Goal: Task Accomplishment & Management: Manage account settings

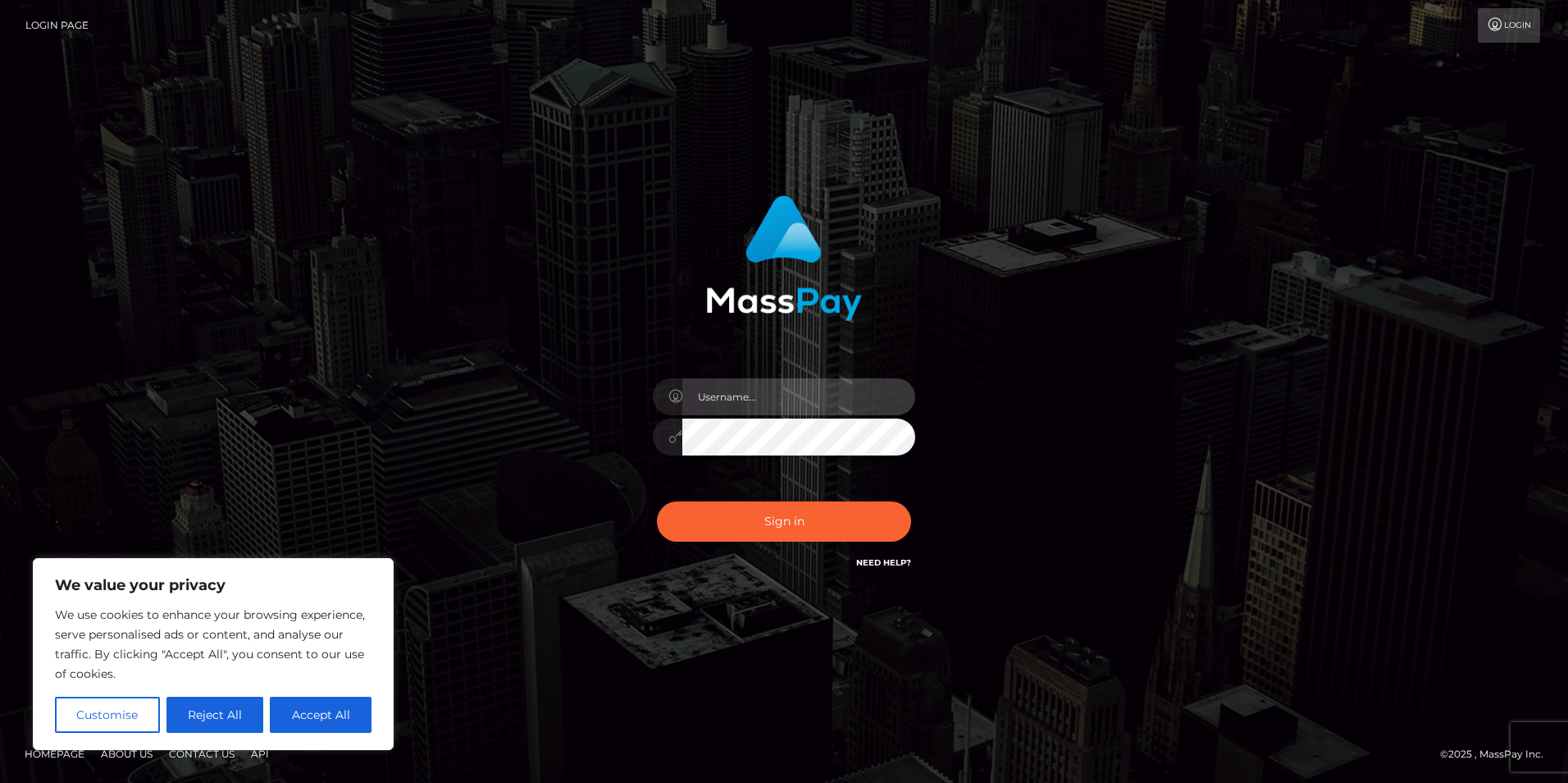
click at [746, 398] on input "text" at bounding box center [799, 396] width 233 height 37
click at [337, 711] on button "Accept All" at bounding box center [321, 714] width 101 height 36
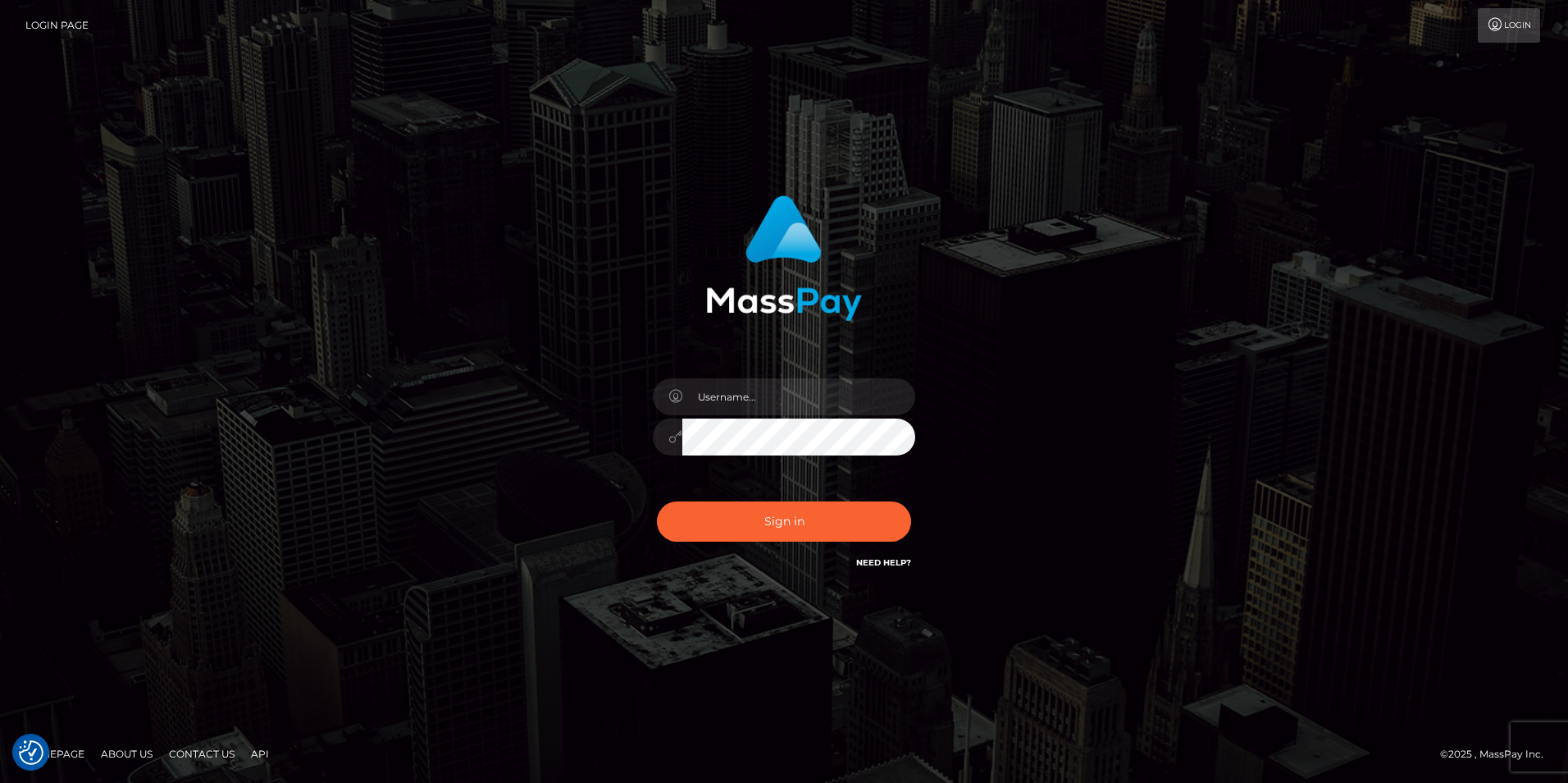
checkbox input "true"
click at [701, 401] on input "text" at bounding box center [799, 396] width 233 height 37
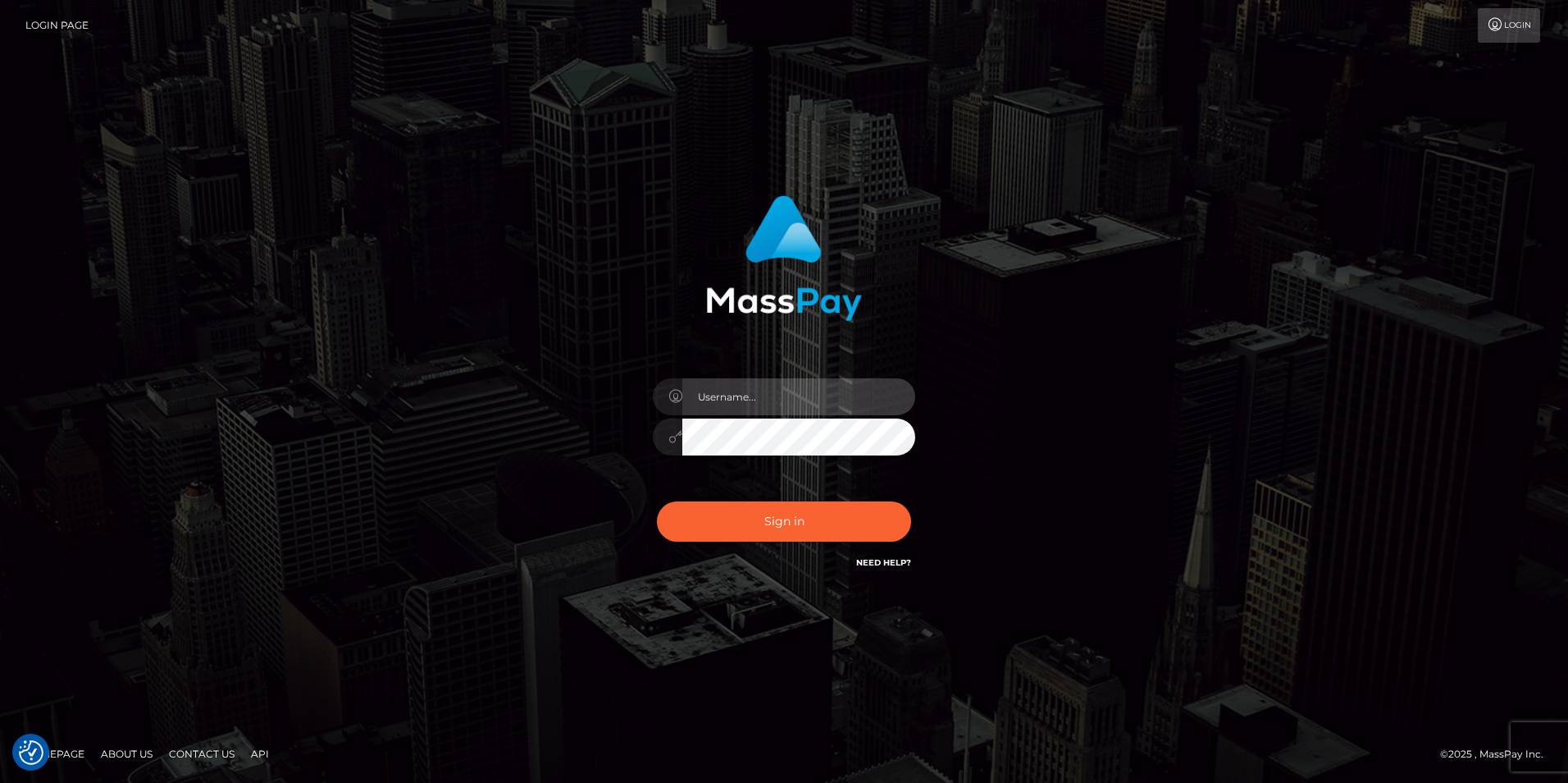
click at [740, 401] on input "text" at bounding box center [799, 396] width 233 height 37
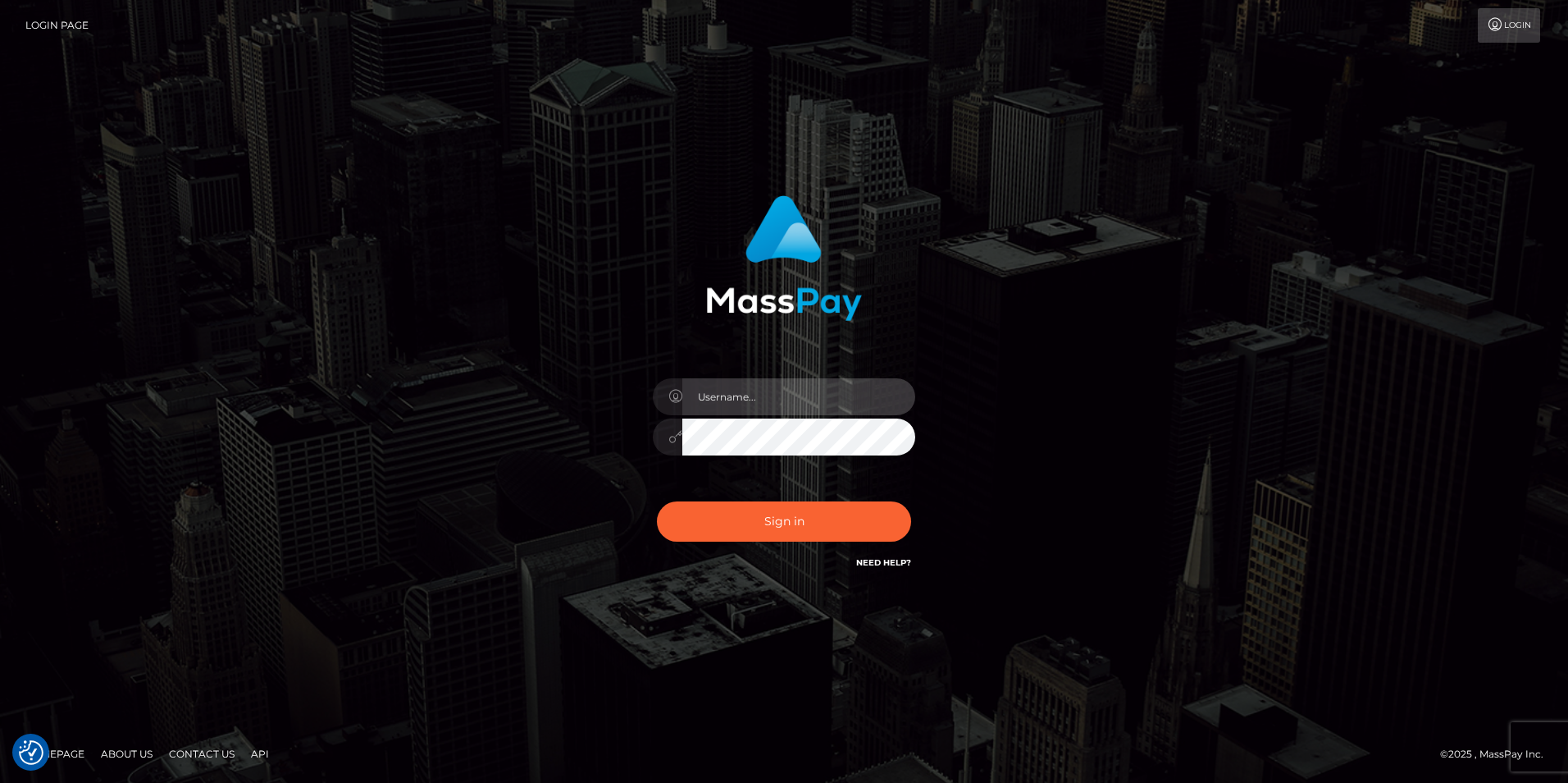
click at [740, 401] on input "text" at bounding box center [799, 396] width 233 height 37
type input "[EMAIL_ADDRESS][DOMAIN_NAME]"
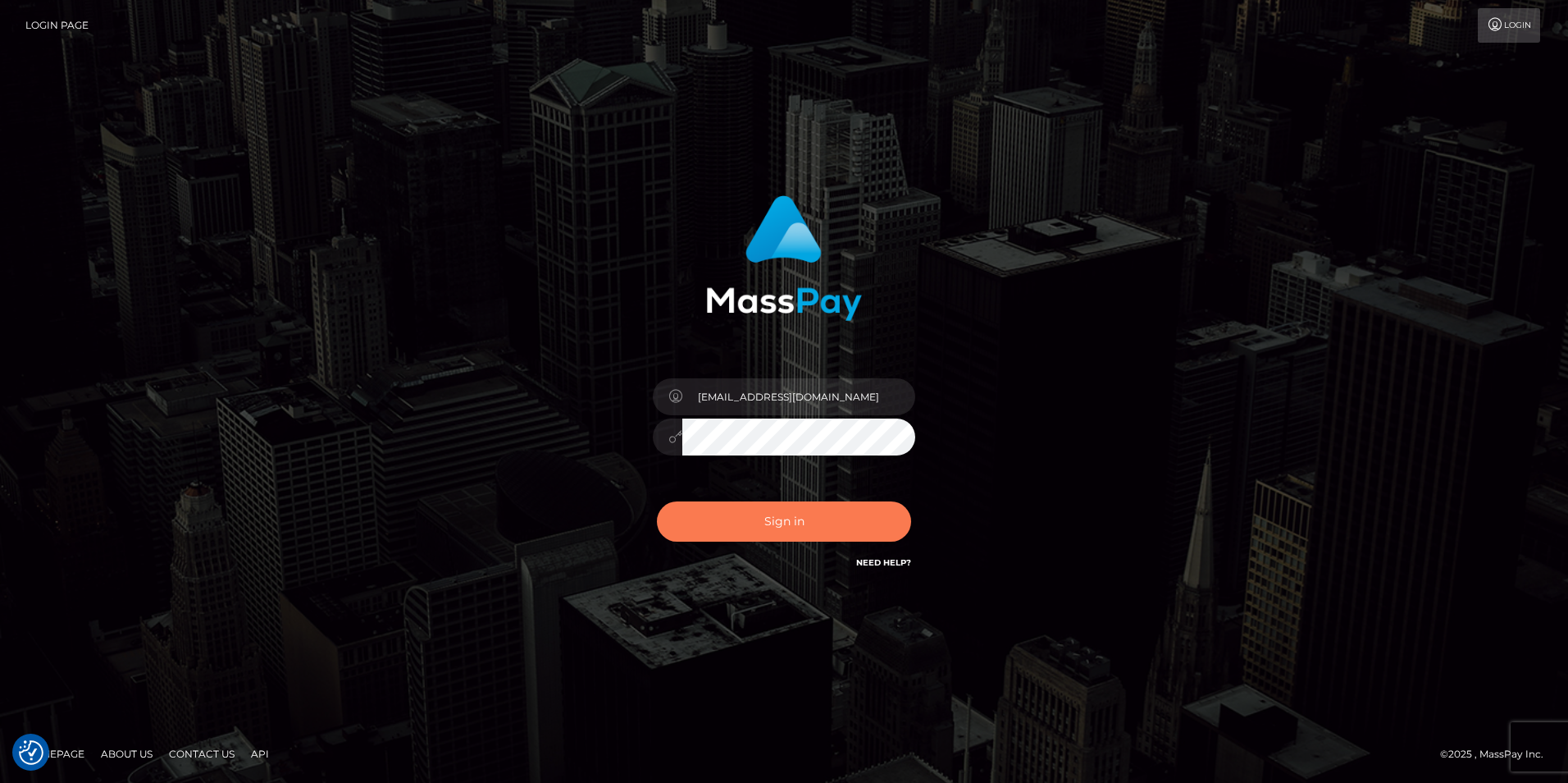
click at [799, 525] on button "Sign in" at bounding box center [784, 521] width 254 height 40
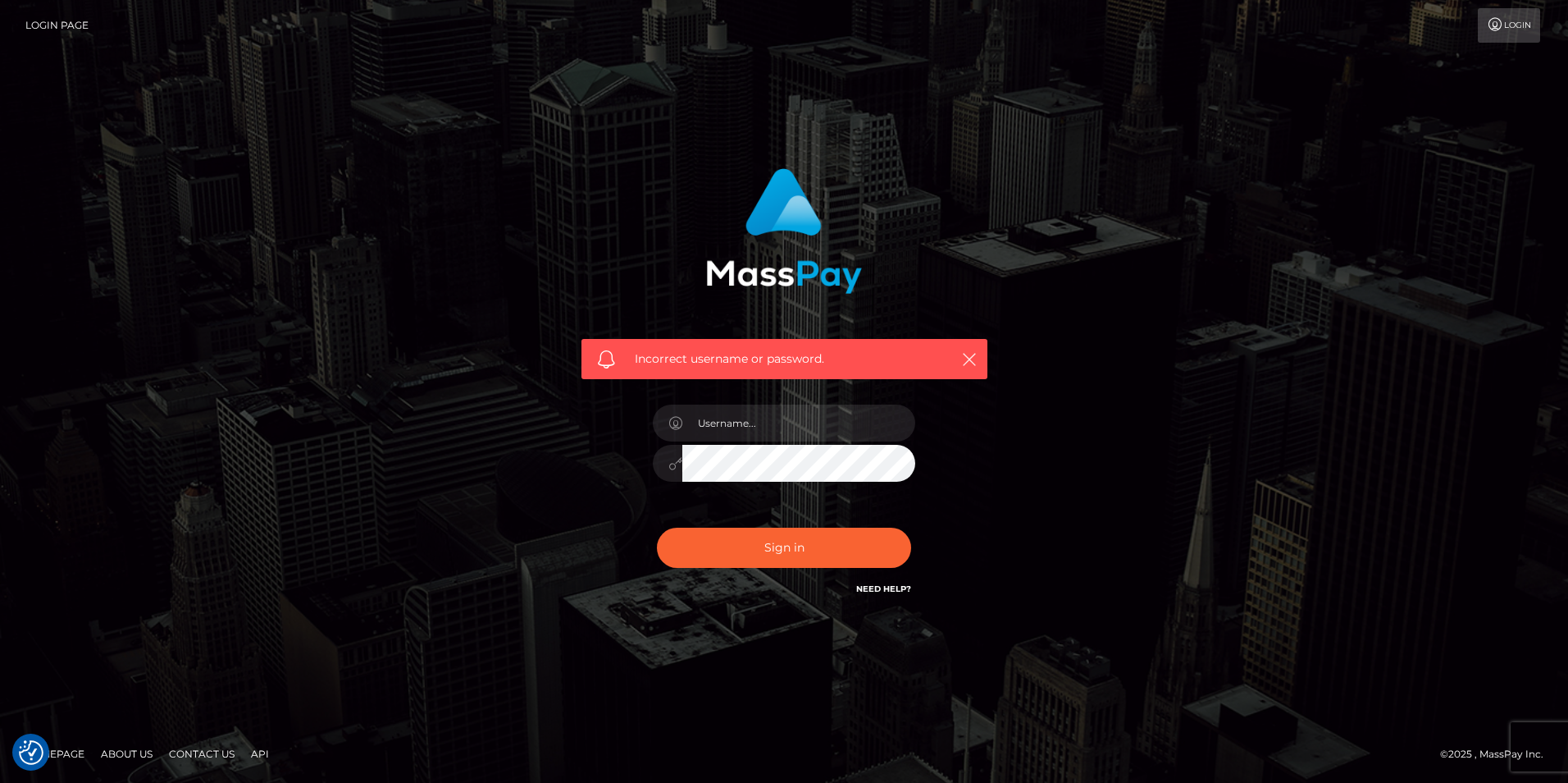
click at [899, 591] on link "Need Help?" at bounding box center [884, 589] width 55 height 10
click at [877, 587] on link "Need Help?" at bounding box center [884, 589] width 55 height 10
click at [734, 436] on input "text" at bounding box center [799, 422] width 233 height 37
drag, startPoint x: 860, startPoint y: 414, endPoint x: 636, endPoint y: 418, distance: 224.0
click at [636, 418] on div "Incorrect username or password. lstrader3530@gmail.com" at bounding box center [784, 383] width 431 height 455
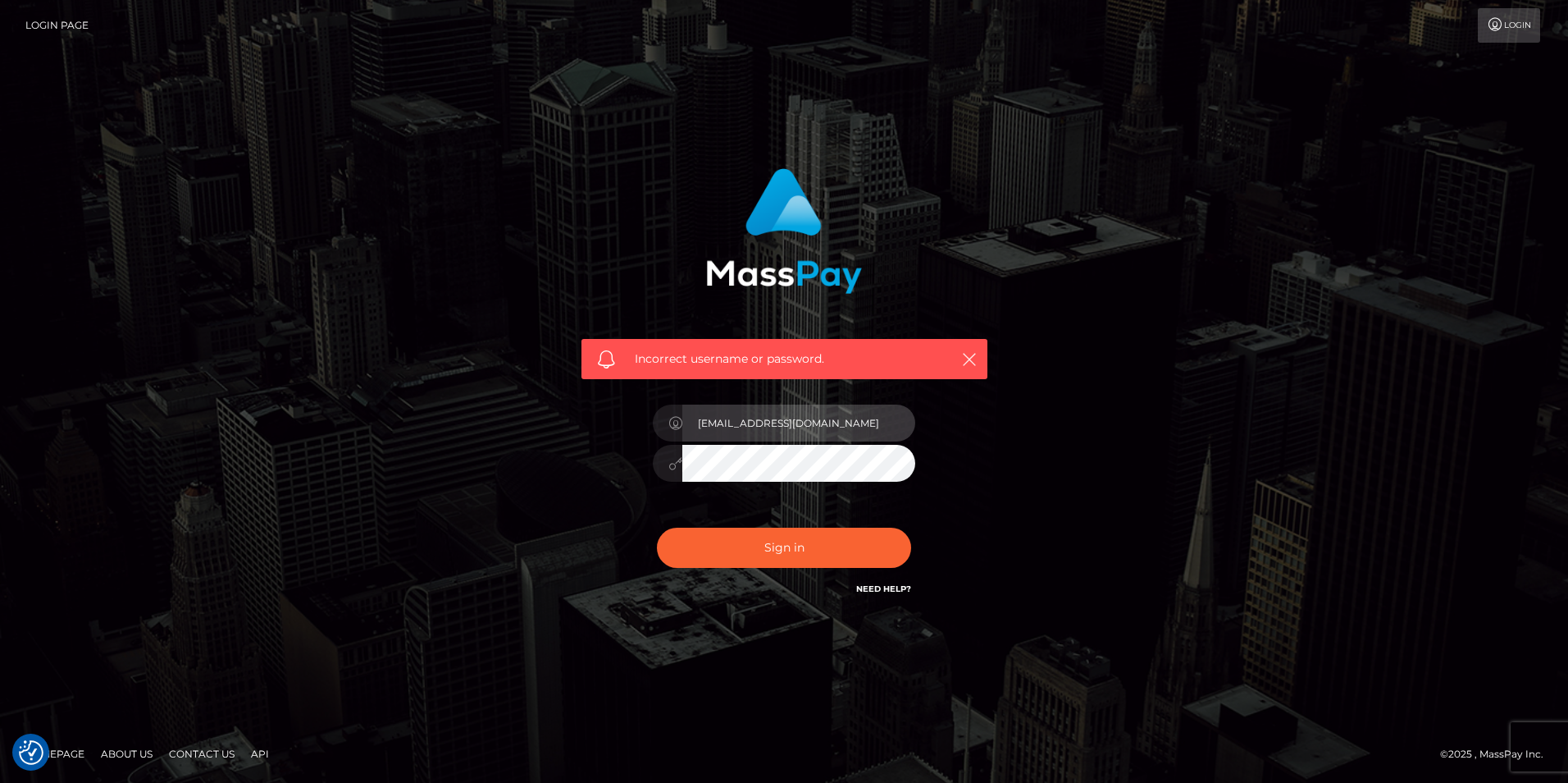
type input "martinglobalsolutions@gmail.com"
